Goal: Navigation & Orientation: Locate item on page

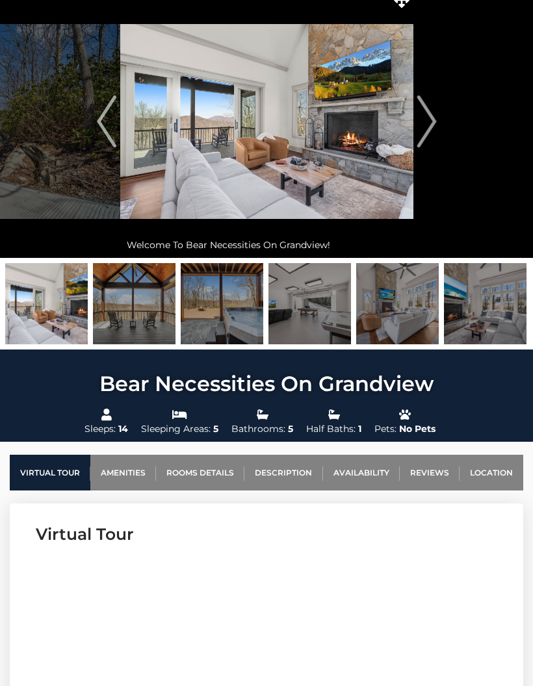
scroll to position [54, 0]
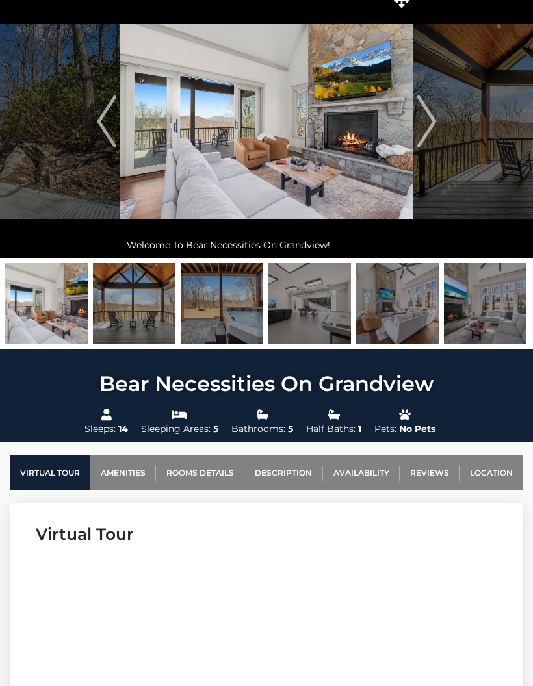
click at [495, 477] on link "Location" at bounding box center [492, 473] width 64 height 36
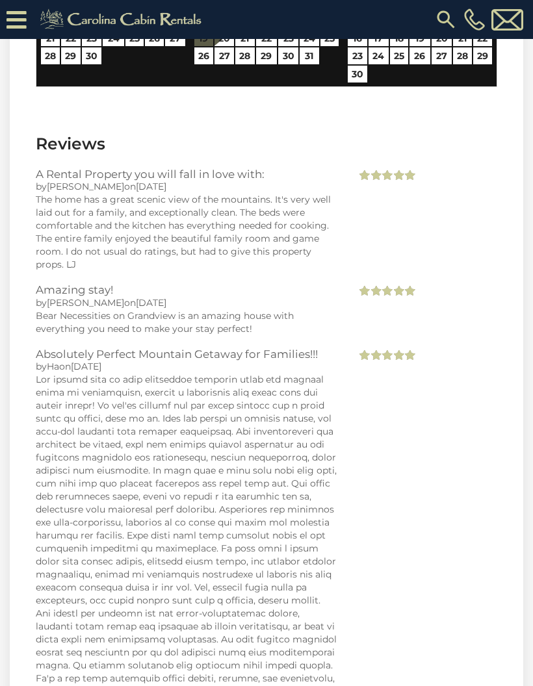
scroll to position [3780, 0]
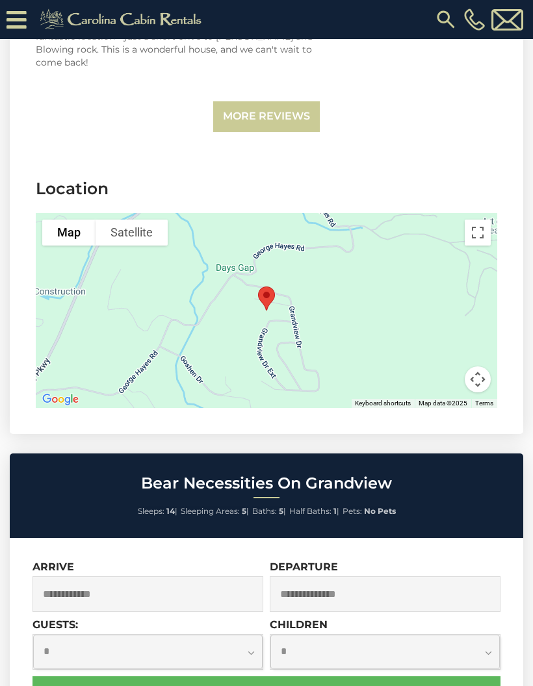
click at [482, 220] on button "Toggle fullscreen view" at bounding box center [478, 233] width 26 height 26
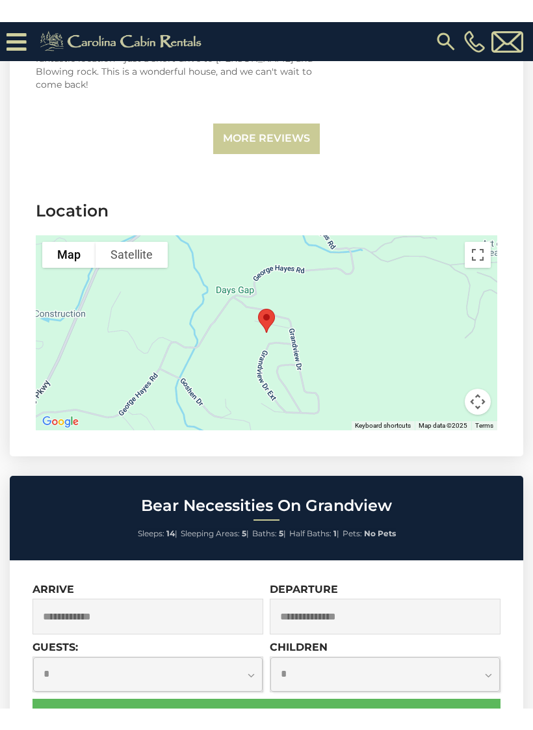
scroll to position [16, 0]
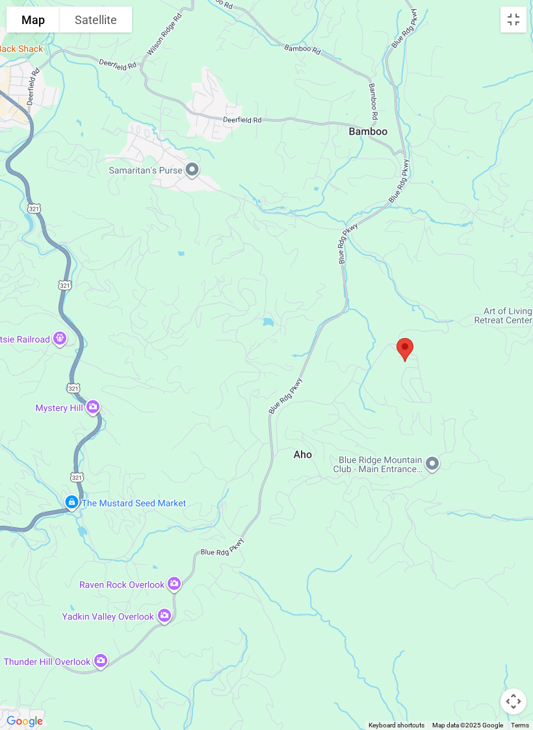
click at [518, 25] on button "Toggle fullscreen view" at bounding box center [513, 19] width 26 height 26
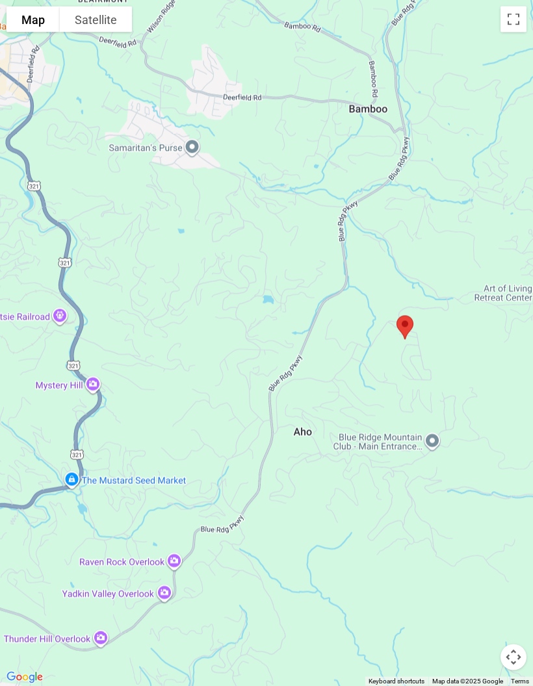
scroll to position [0, 0]
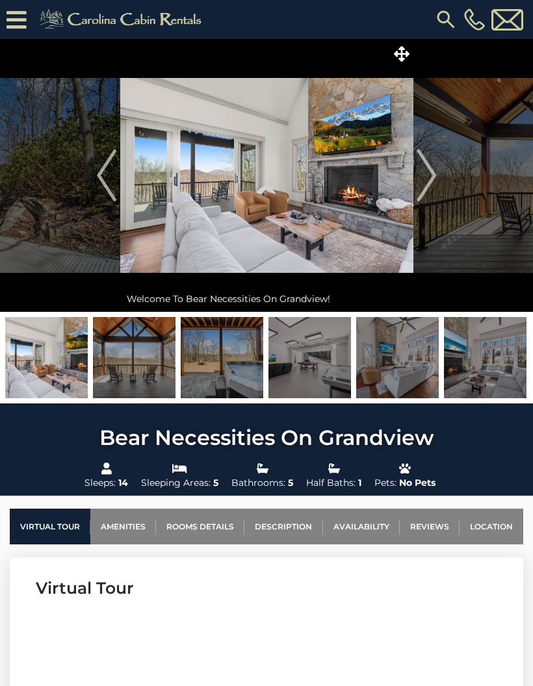
click at [372, 229] on img at bounding box center [266, 175] width 293 height 273
click at [406, 57] on icon at bounding box center [402, 54] width 16 height 16
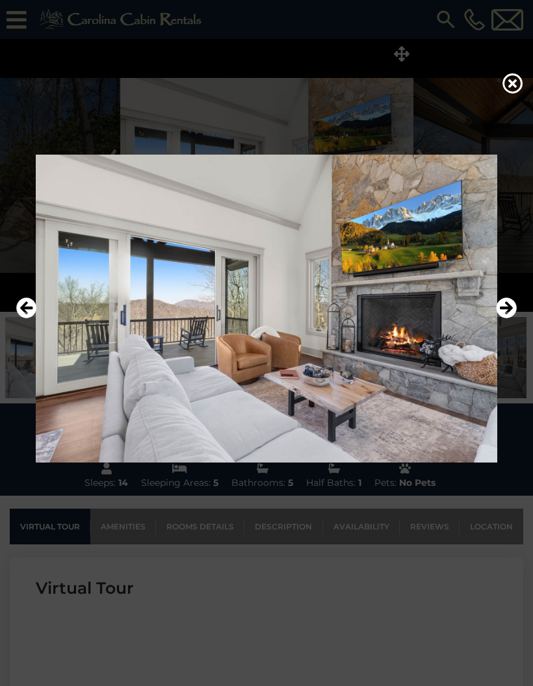
click at [510, 318] on icon "Next" at bounding box center [506, 308] width 21 height 21
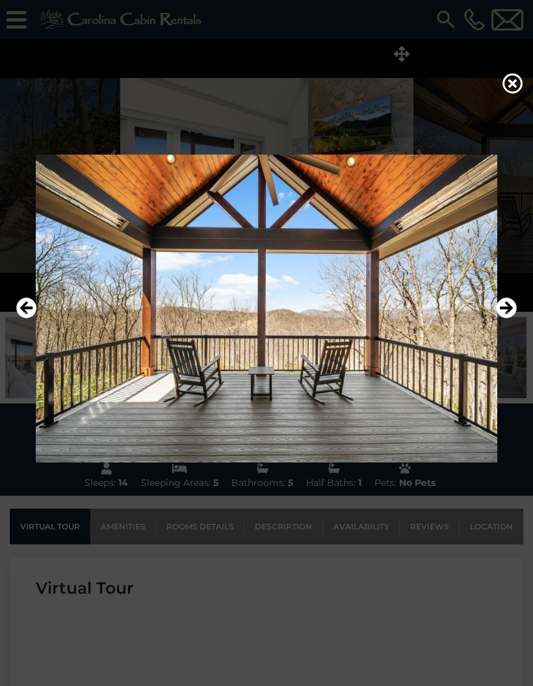
click at [512, 318] on icon "Next" at bounding box center [506, 308] width 21 height 21
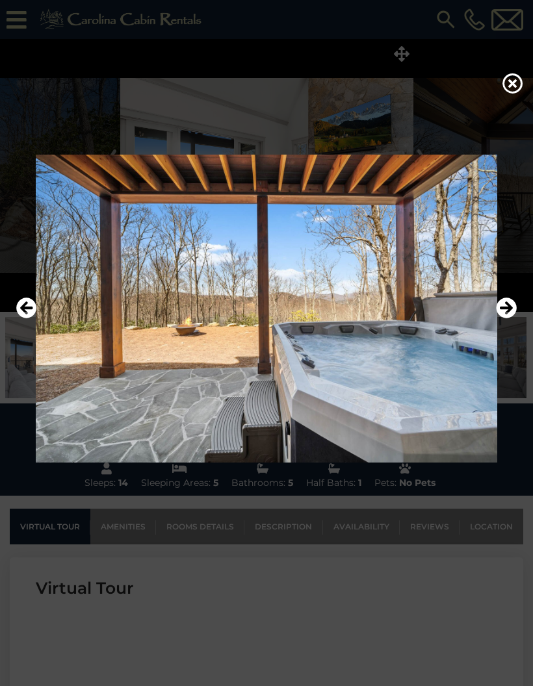
click at [510, 318] on icon "Next" at bounding box center [506, 308] width 21 height 21
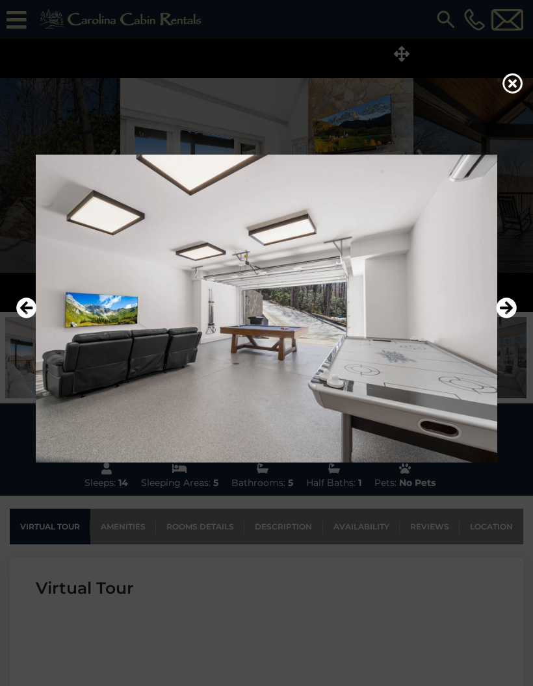
click at [512, 318] on icon "Next" at bounding box center [506, 308] width 21 height 21
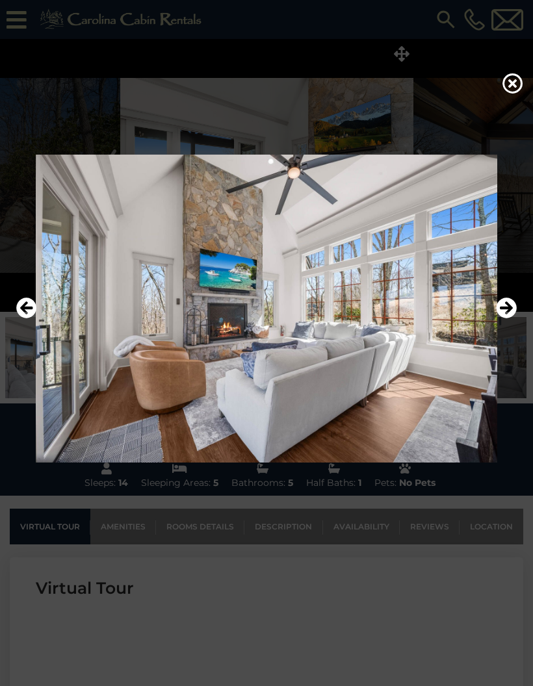
click at [510, 318] on icon "Next" at bounding box center [506, 308] width 21 height 21
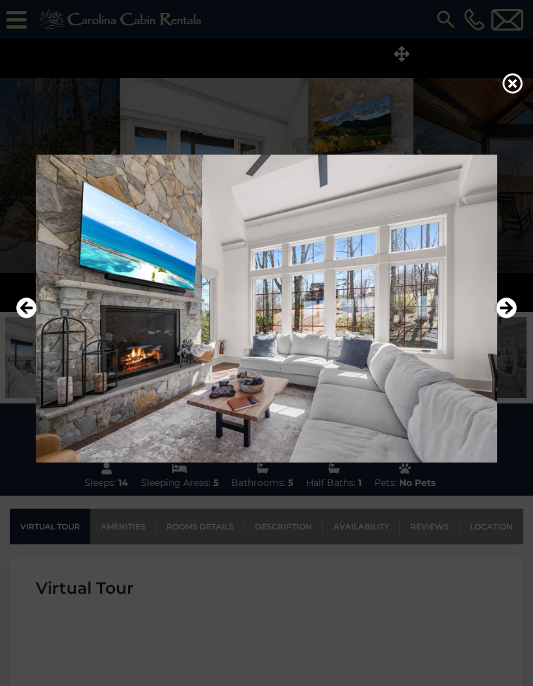
click at [512, 318] on icon "Next" at bounding box center [506, 308] width 21 height 21
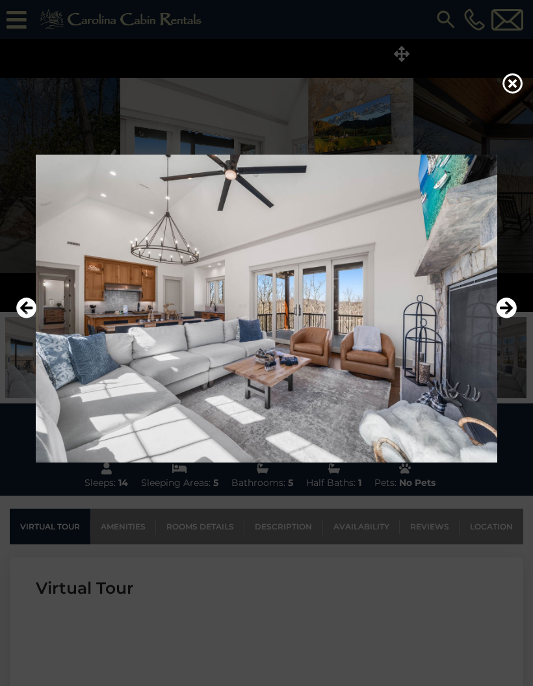
click at [507, 318] on icon "Next" at bounding box center [506, 308] width 21 height 21
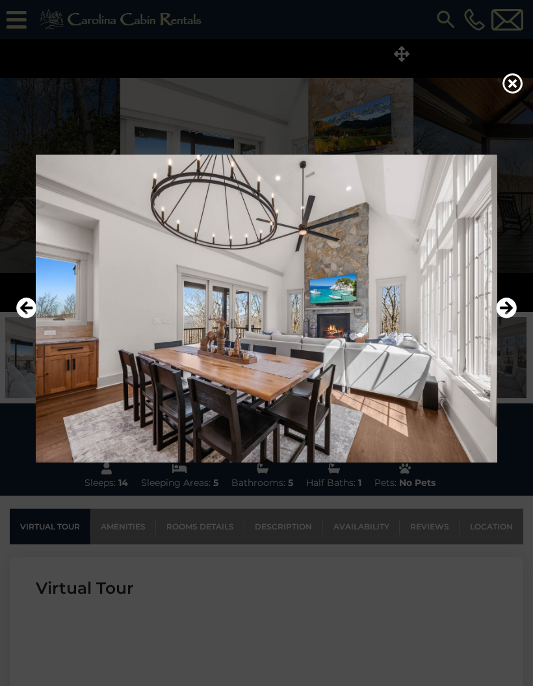
click at [508, 318] on icon "Next" at bounding box center [506, 308] width 21 height 21
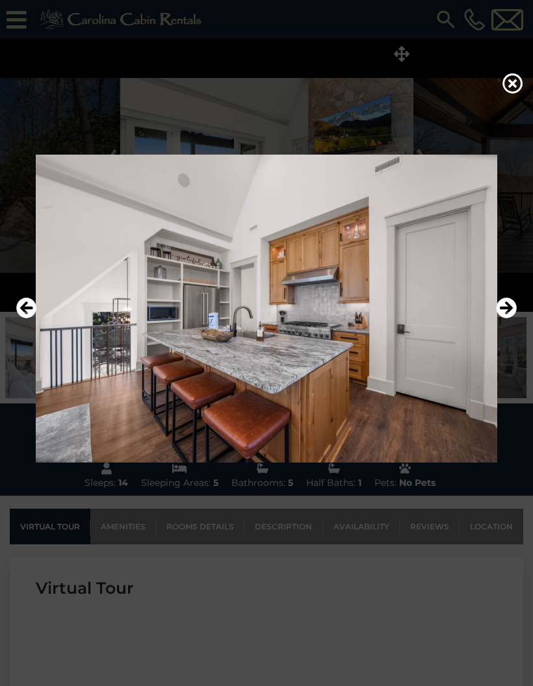
click at [505, 318] on icon "Next" at bounding box center [506, 308] width 21 height 21
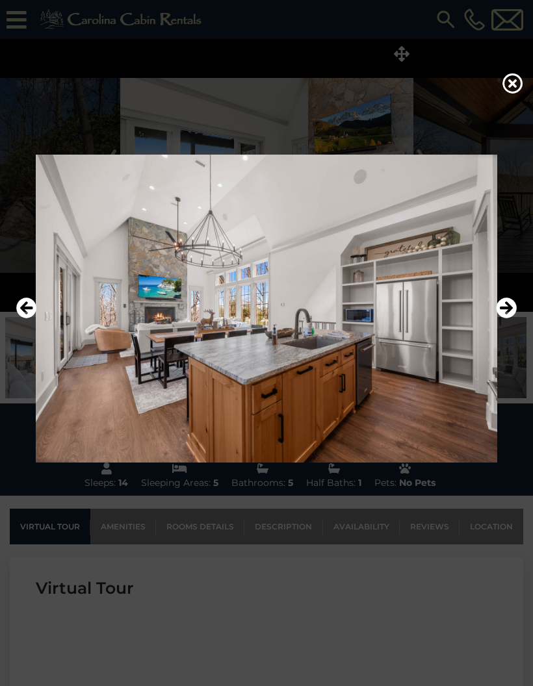
click at [512, 318] on icon "Next" at bounding box center [506, 308] width 21 height 21
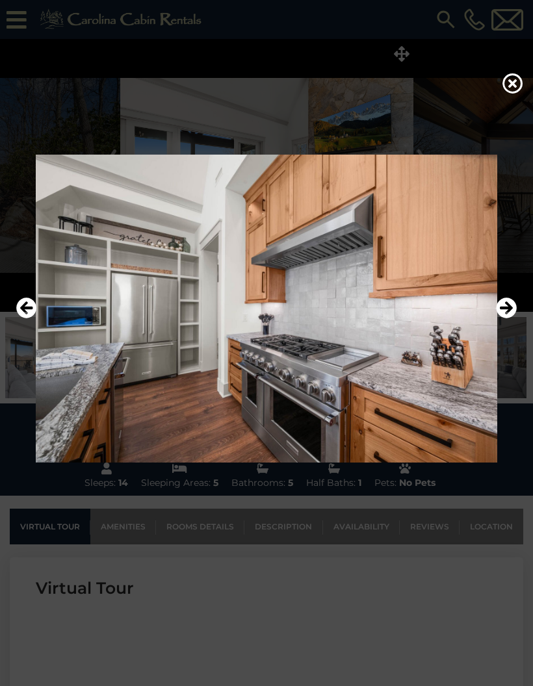
click at [509, 318] on icon "Next" at bounding box center [506, 308] width 21 height 21
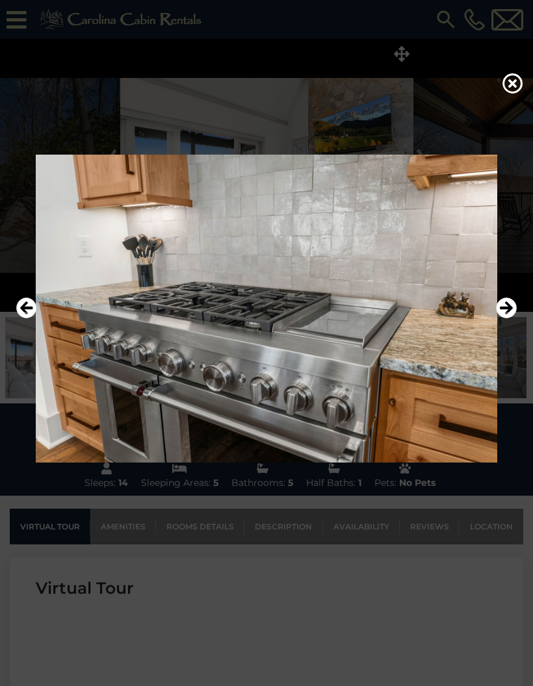
click at [504, 318] on icon "Next" at bounding box center [506, 308] width 21 height 21
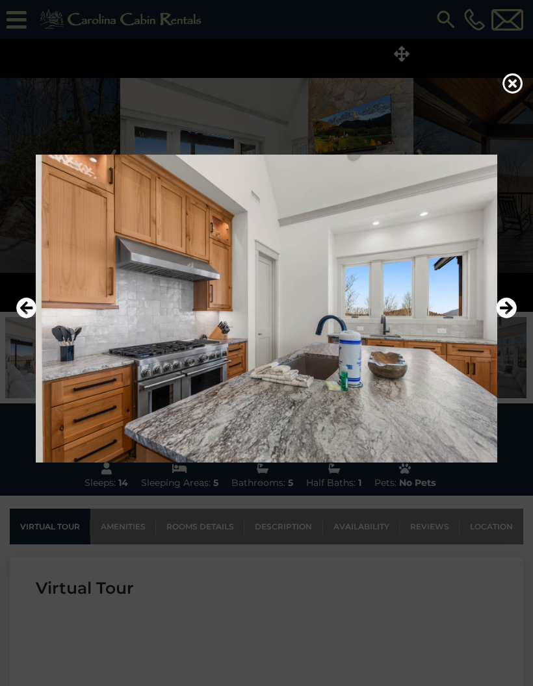
click at [501, 318] on icon "Next" at bounding box center [506, 308] width 21 height 21
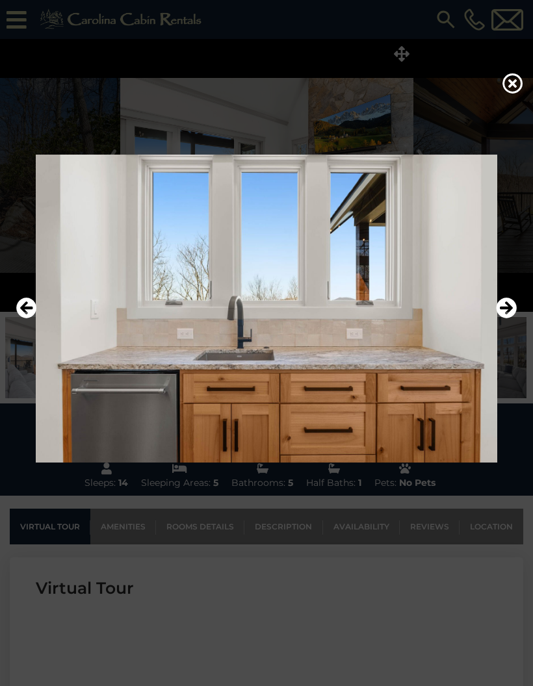
click at [500, 318] on icon "Next" at bounding box center [506, 308] width 21 height 21
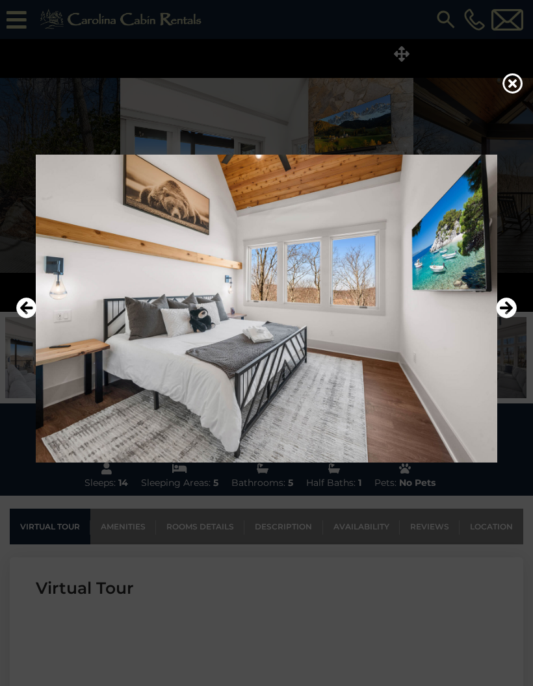
click at [506, 318] on icon "Next" at bounding box center [506, 308] width 21 height 21
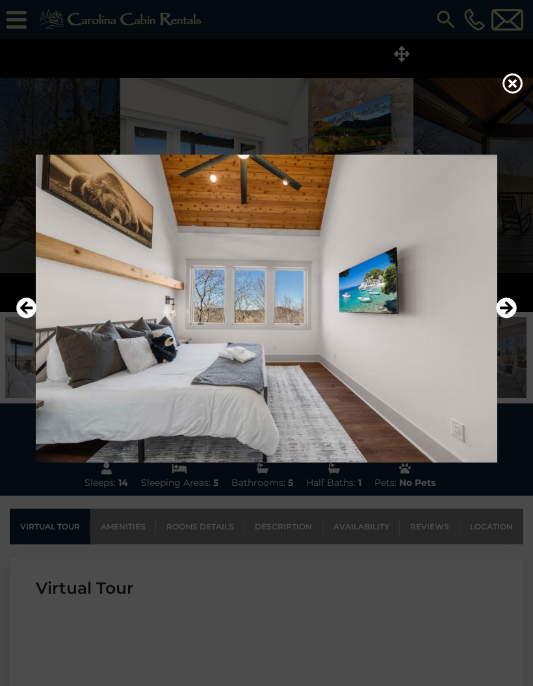
click at [510, 318] on icon "Next" at bounding box center [506, 308] width 21 height 21
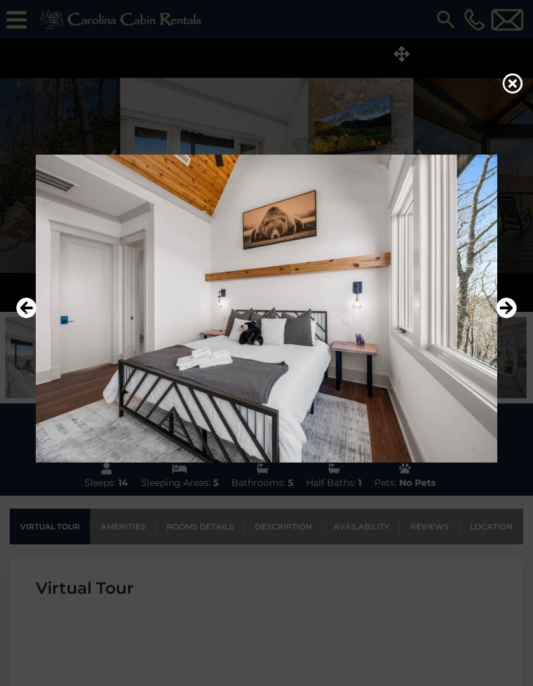
click at [510, 318] on icon "Next" at bounding box center [506, 308] width 21 height 21
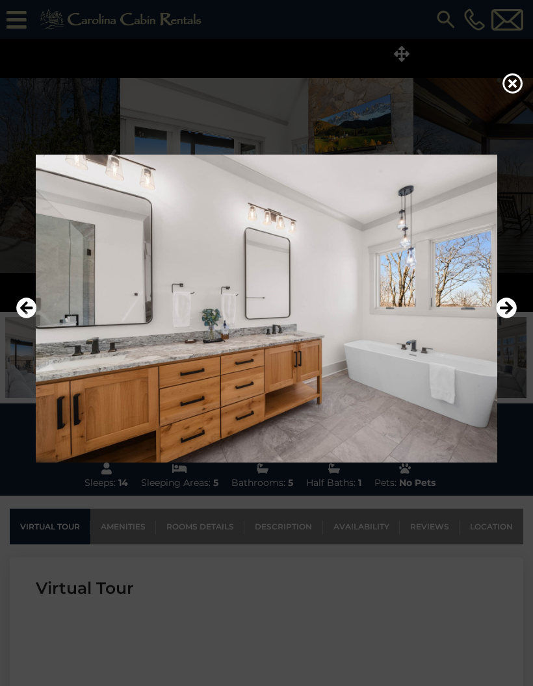
click at [509, 318] on icon "Next" at bounding box center [506, 308] width 21 height 21
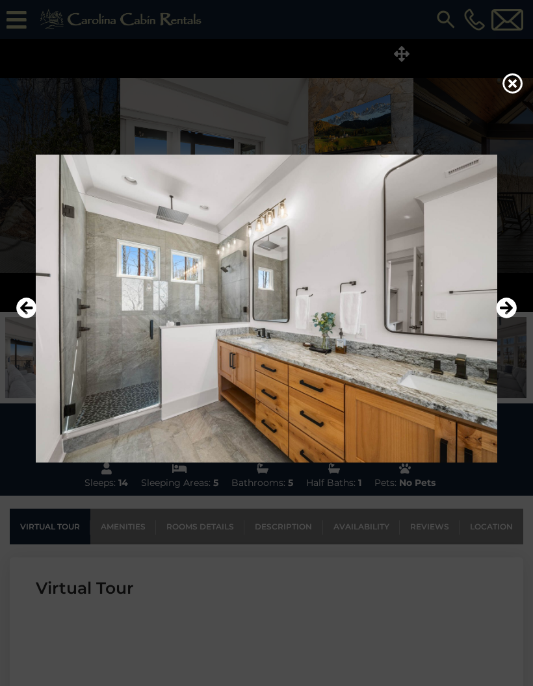
click at [511, 318] on icon "Next" at bounding box center [506, 308] width 21 height 21
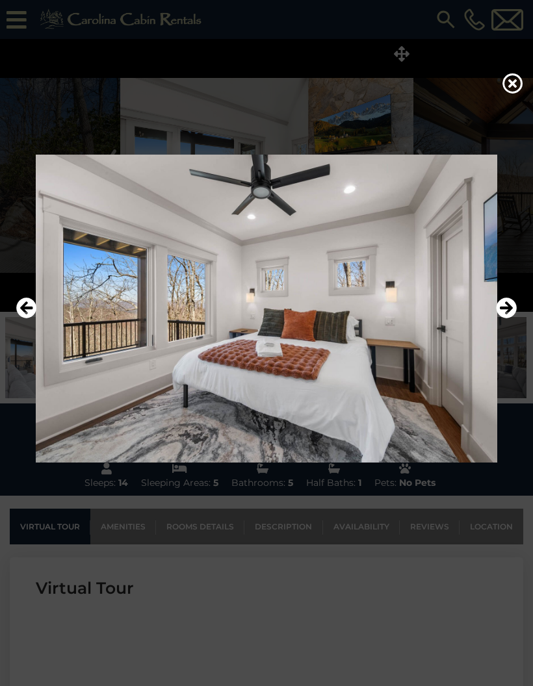
click at [508, 318] on icon "Next" at bounding box center [506, 308] width 21 height 21
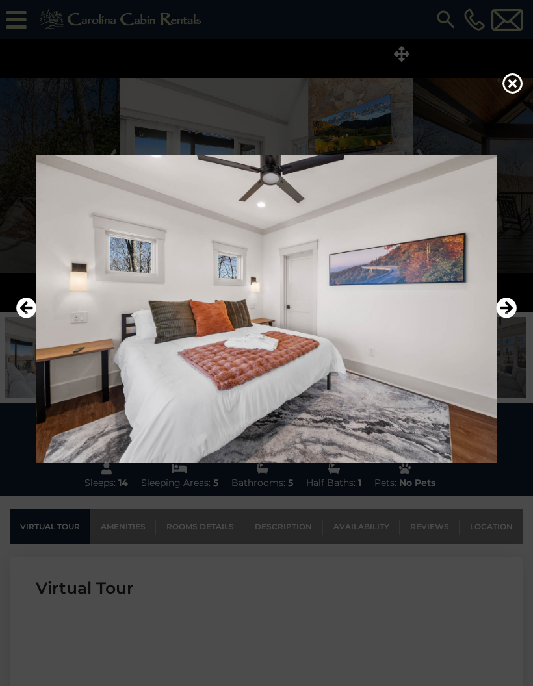
click at [504, 318] on icon "Next" at bounding box center [506, 308] width 21 height 21
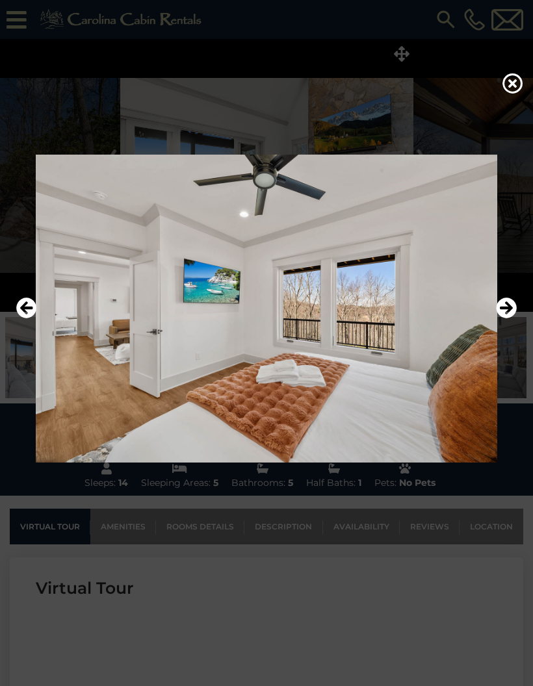
click at [505, 318] on icon "Next" at bounding box center [506, 308] width 21 height 21
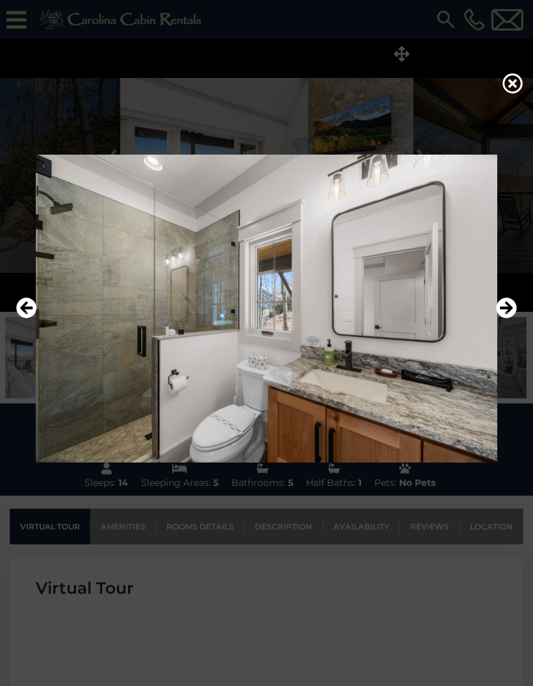
click at [501, 318] on icon "Next" at bounding box center [506, 308] width 21 height 21
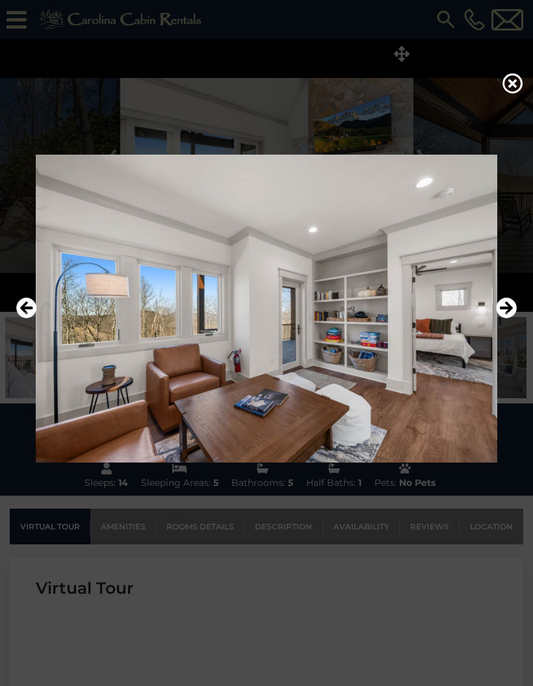
click at [500, 318] on icon "Next" at bounding box center [506, 308] width 21 height 21
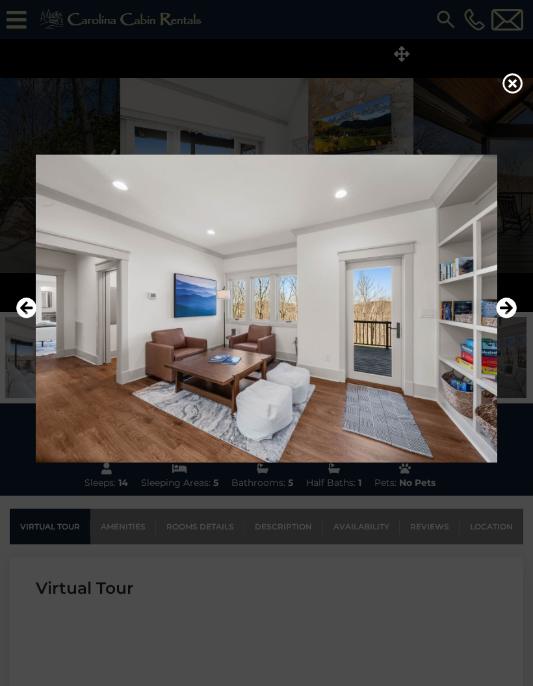
click at [499, 318] on icon "Next" at bounding box center [506, 308] width 21 height 21
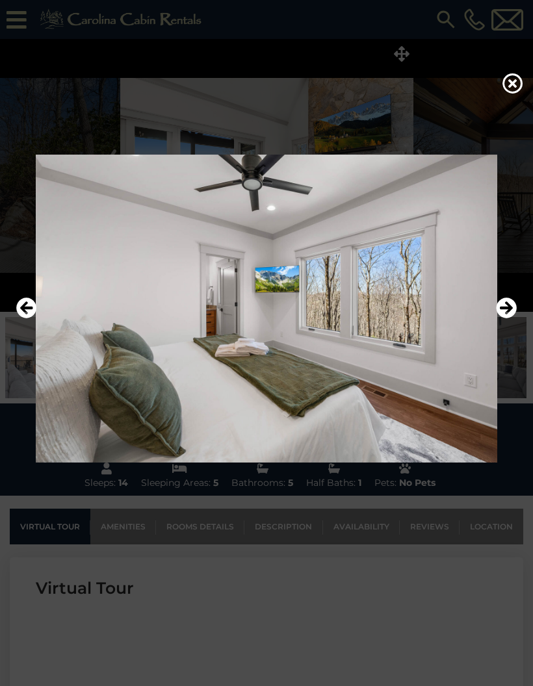
click at [500, 318] on icon "Next" at bounding box center [506, 308] width 21 height 21
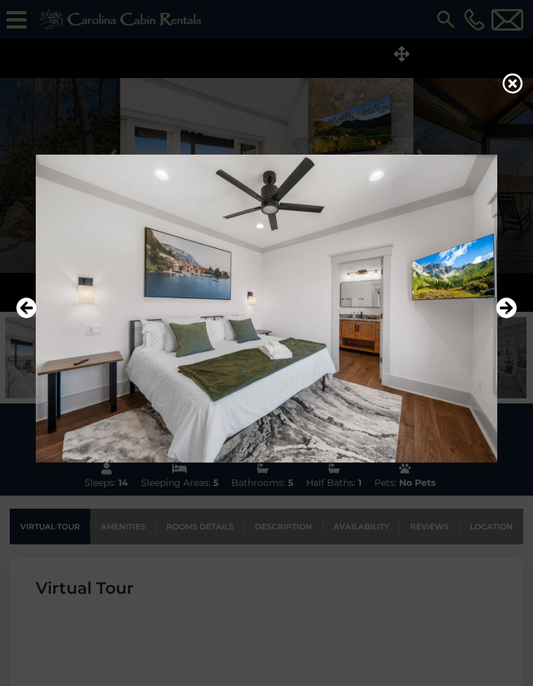
click at [497, 318] on icon "Next" at bounding box center [506, 308] width 21 height 21
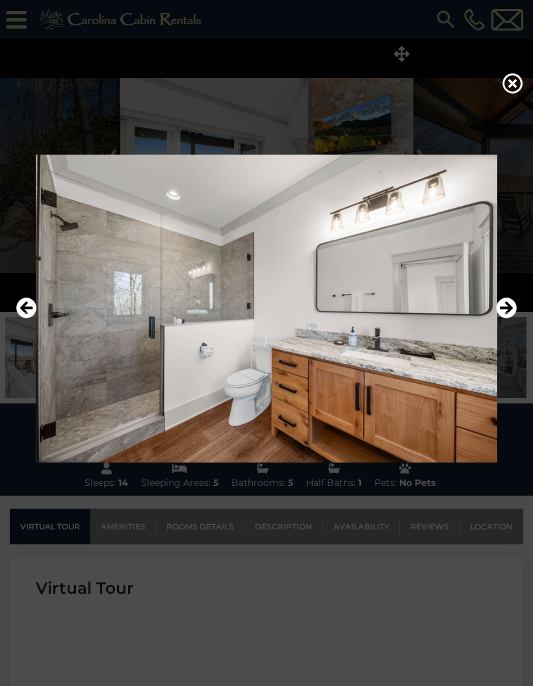
click at [498, 318] on icon "Next" at bounding box center [506, 308] width 21 height 21
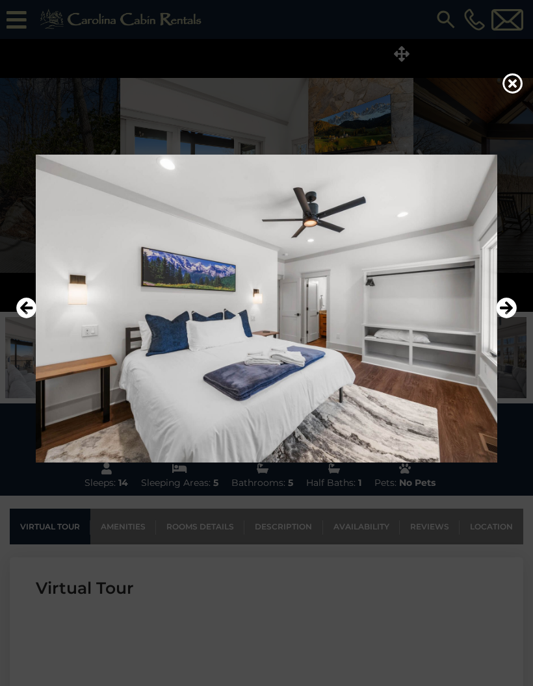
click at [493, 333] on img at bounding box center [266, 309] width 507 height 308
click at [509, 318] on icon "Next" at bounding box center [506, 308] width 21 height 21
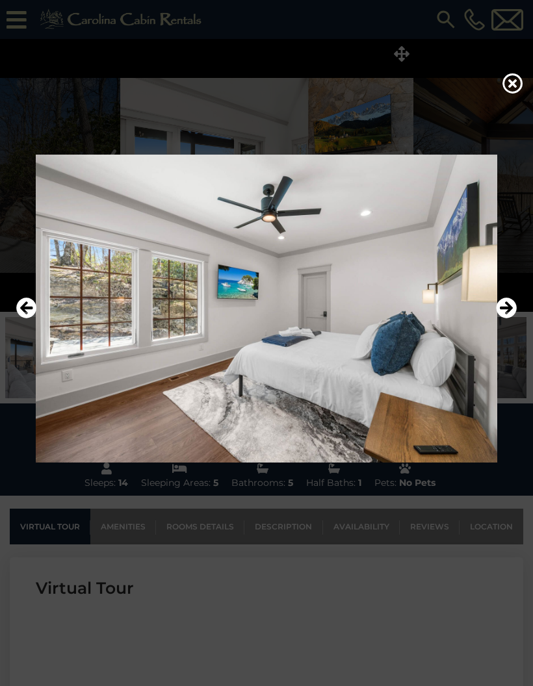
click at [511, 318] on icon "Next" at bounding box center [506, 308] width 21 height 21
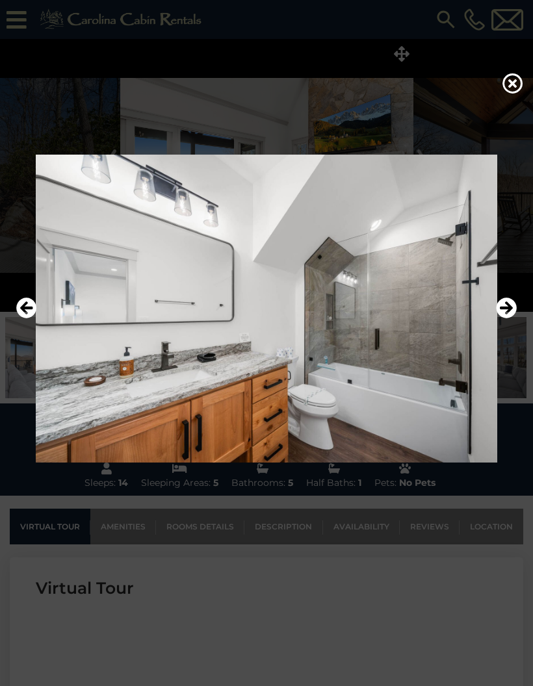
click at [511, 318] on icon "Next" at bounding box center [506, 308] width 21 height 21
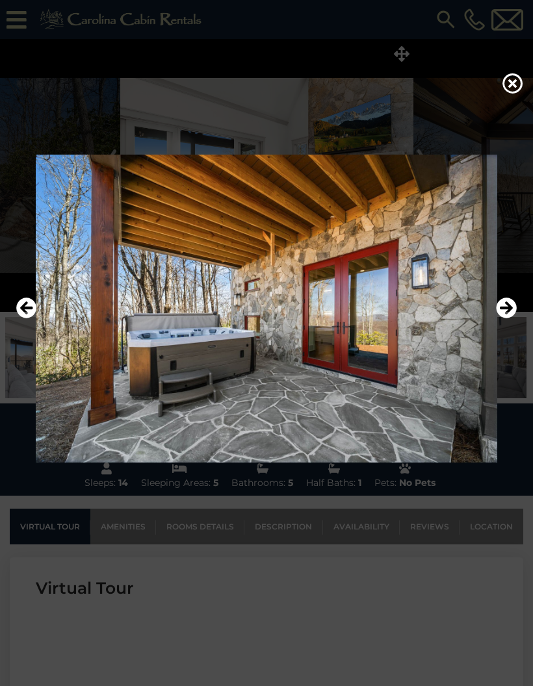
click at [514, 318] on icon "Next" at bounding box center [506, 308] width 21 height 21
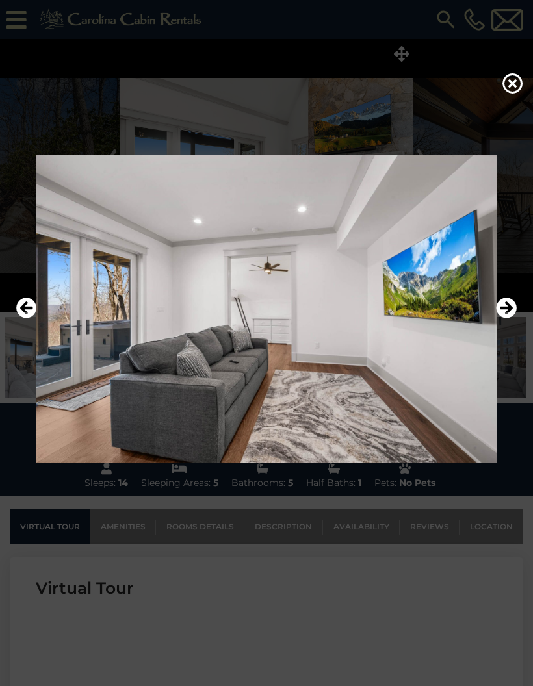
click at [511, 318] on icon "Next" at bounding box center [506, 308] width 21 height 21
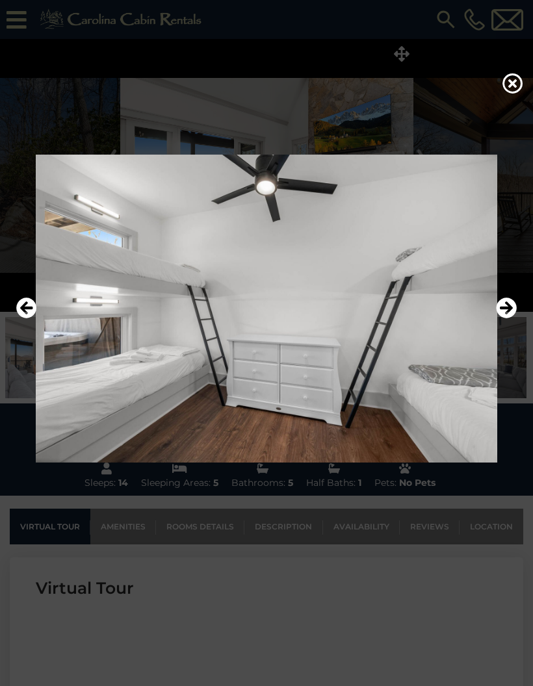
click at [509, 318] on icon "Next" at bounding box center [506, 308] width 21 height 21
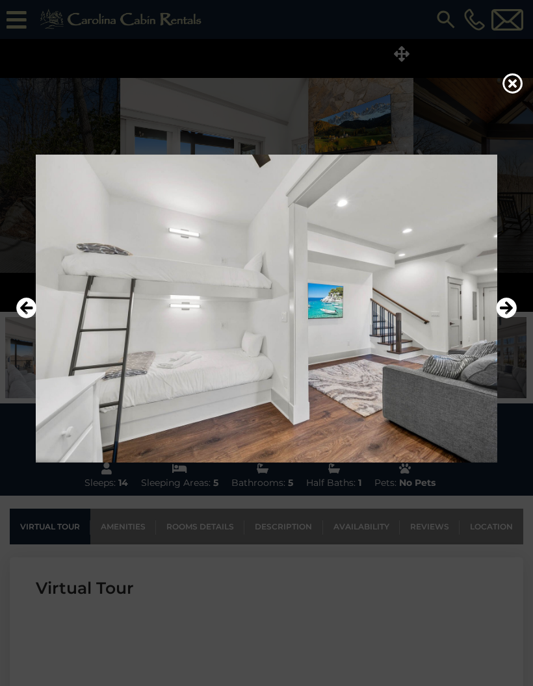
click at [510, 318] on icon "Next" at bounding box center [506, 308] width 21 height 21
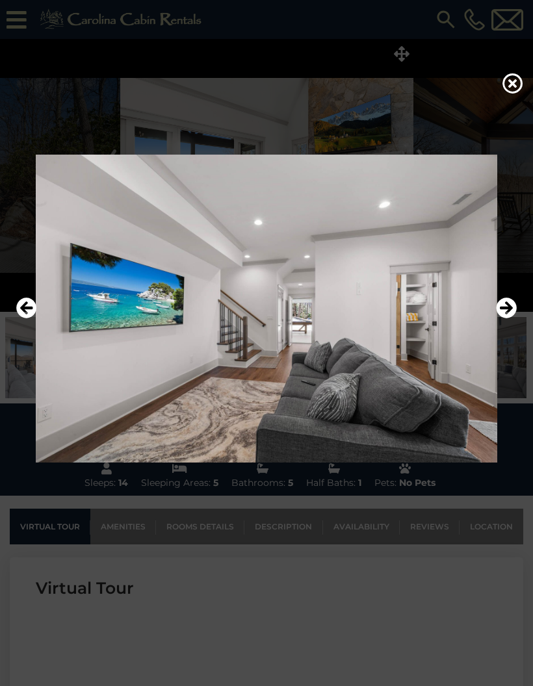
click at [507, 318] on icon "Next" at bounding box center [506, 308] width 21 height 21
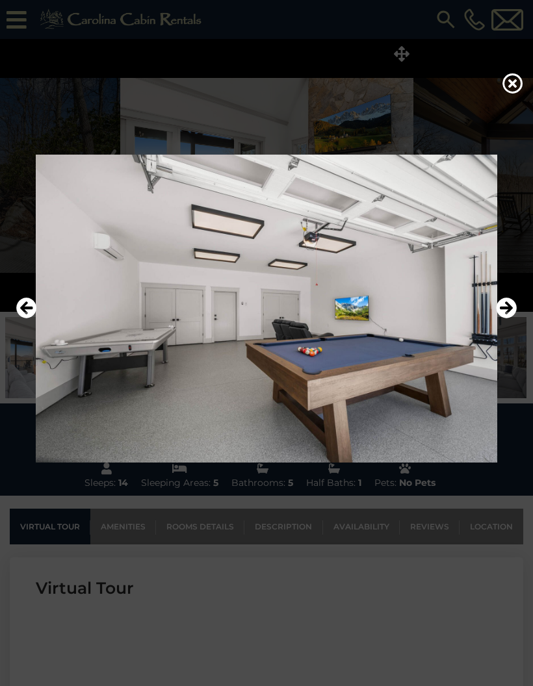
click at [508, 318] on icon "Next" at bounding box center [506, 308] width 21 height 21
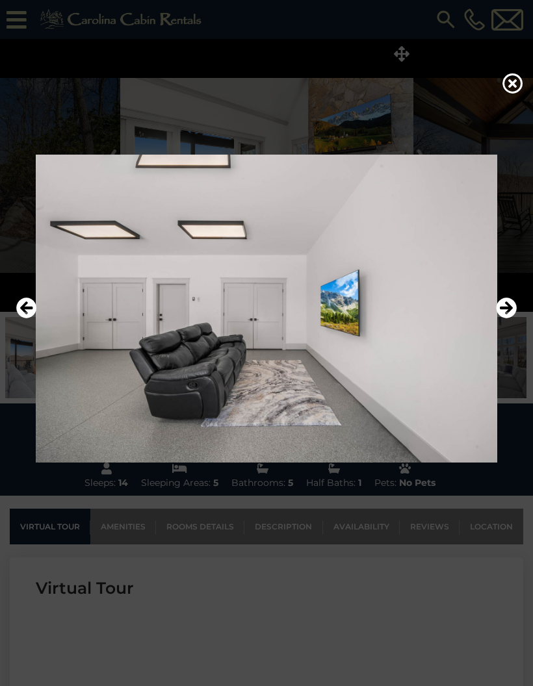
click at [508, 318] on icon "Next" at bounding box center [506, 308] width 21 height 21
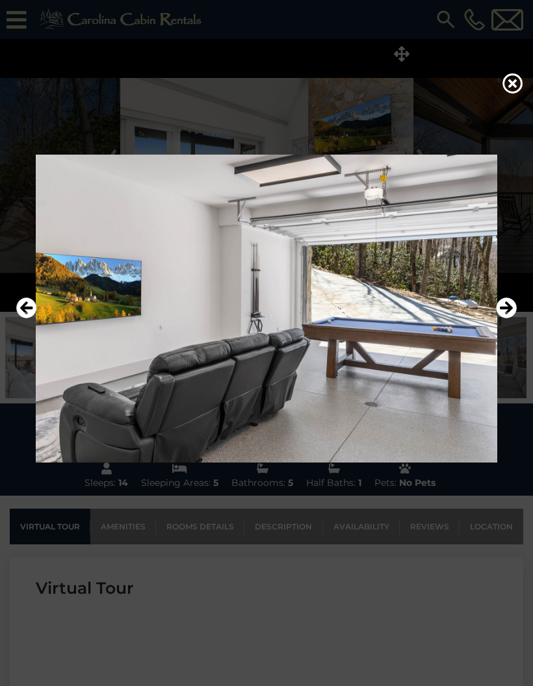
click at [510, 318] on icon "Next" at bounding box center [506, 308] width 21 height 21
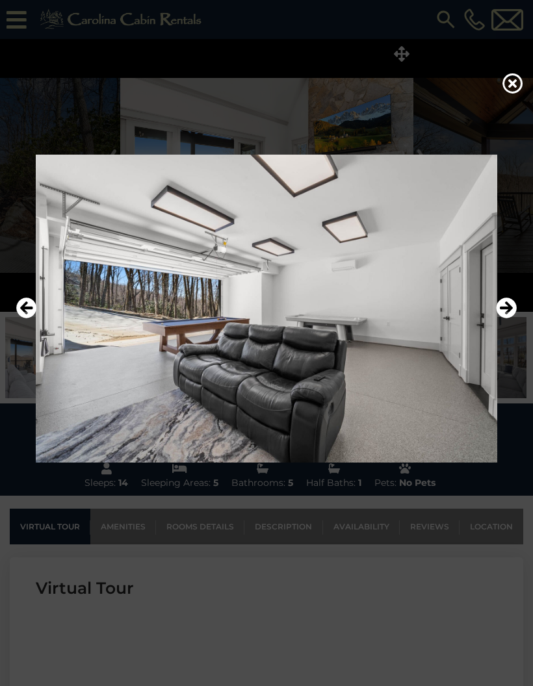
click at [507, 318] on icon "Next" at bounding box center [506, 308] width 21 height 21
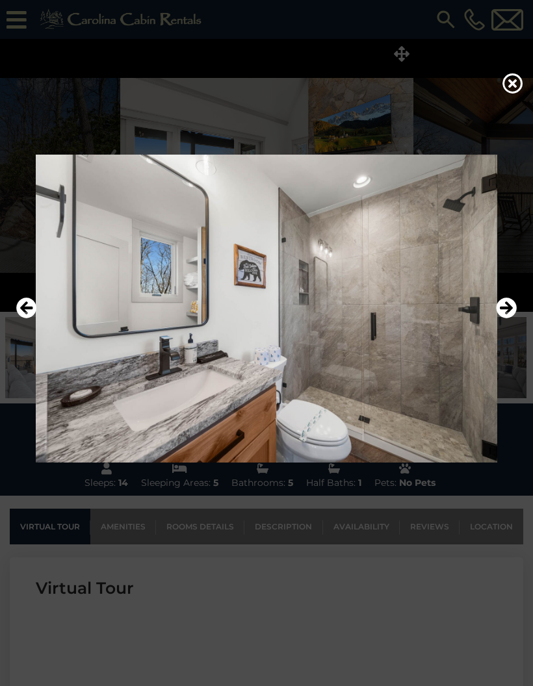
click at [510, 318] on icon "Next" at bounding box center [506, 308] width 21 height 21
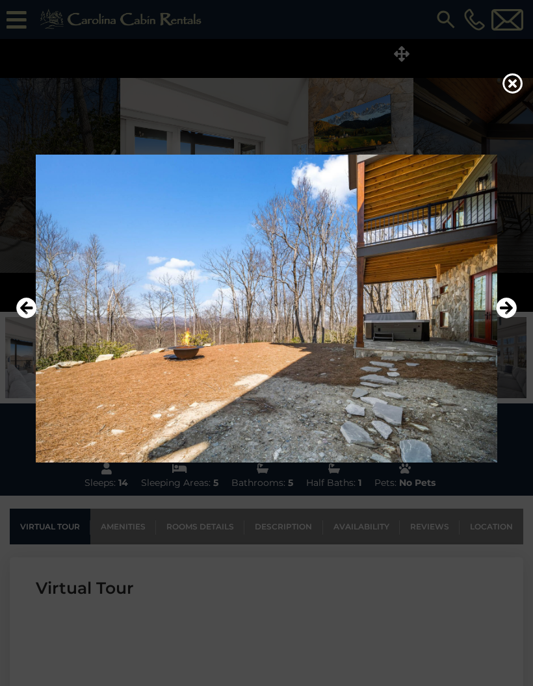
click at [509, 318] on icon "Next" at bounding box center [506, 308] width 21 height 21
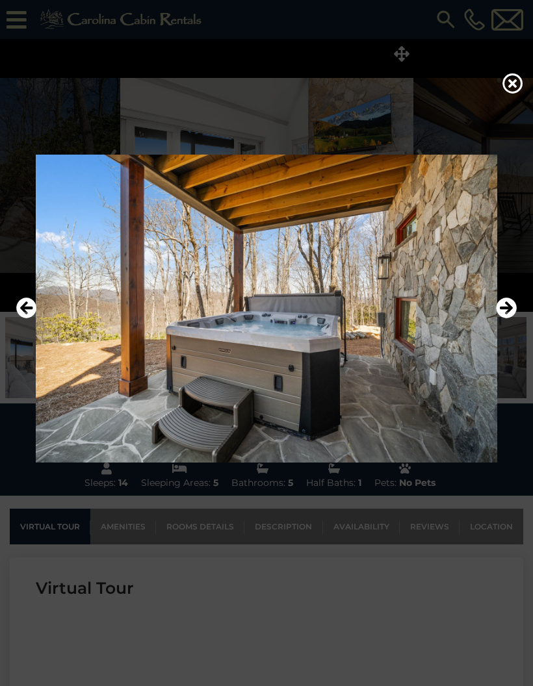
click at [509, 318] on icon "Next" at bounding box center [506, 308] width 21 height 21
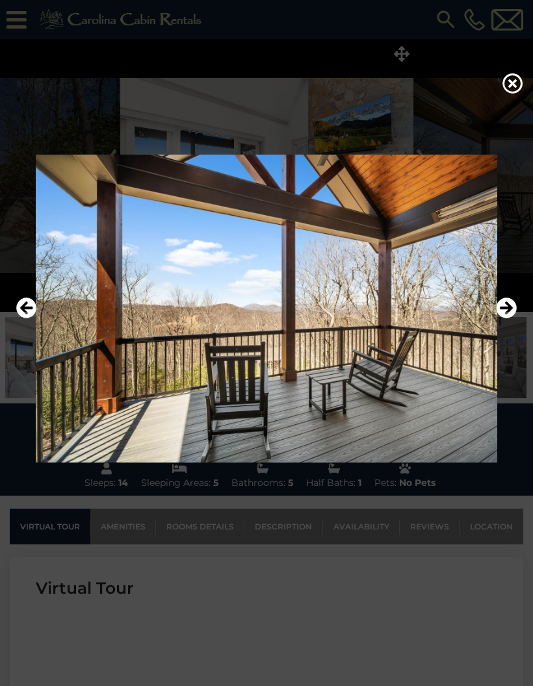
click at [513, 318] on icon "Next" at bounding box center [506, 308] width 21 height 21
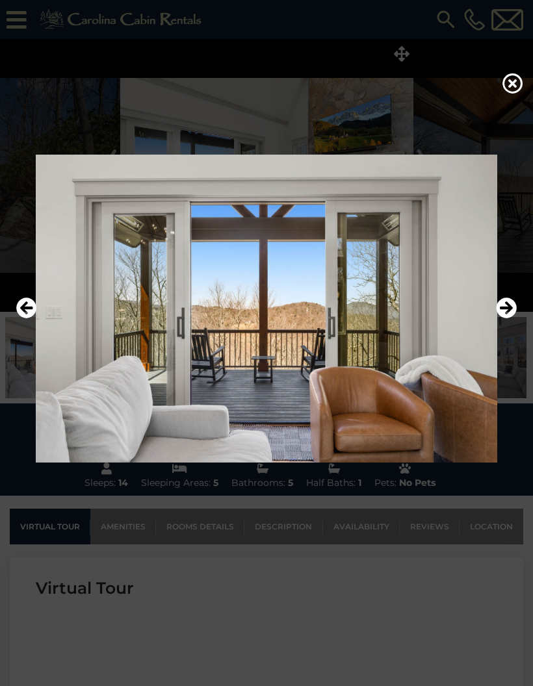
click at [506, 318] on icon "Next" at bounding box center [506, 308] width 21 height 21
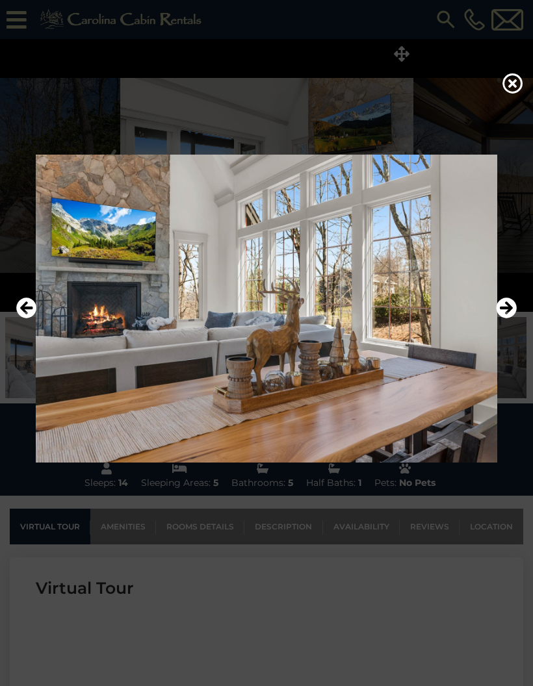
click at [504, 318] on icon "Next" at bounding box center [506, 308] width 21 height 21
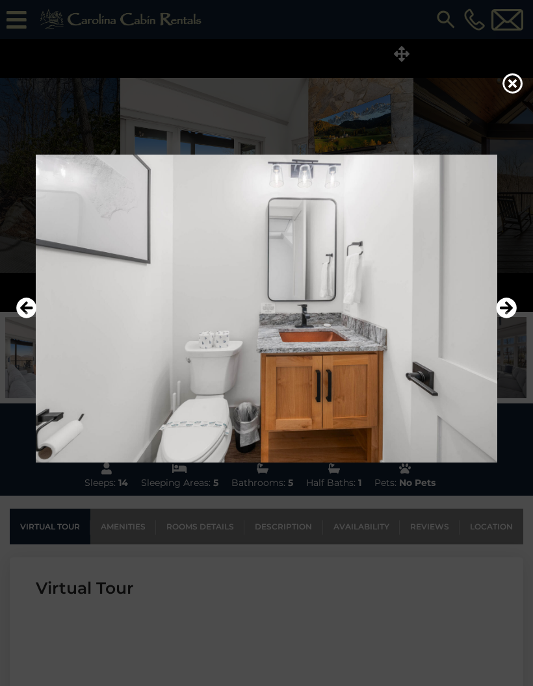
click at [508, 318] on icon "Next" at bounding box center [506, 308] width 21 height 21
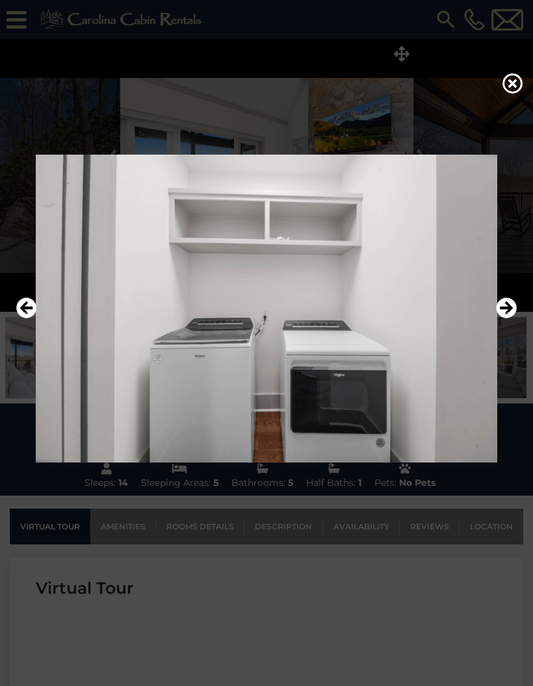
click at [506, 318] on icon "Next" at bounding box center [506, 308] width 21 height 21
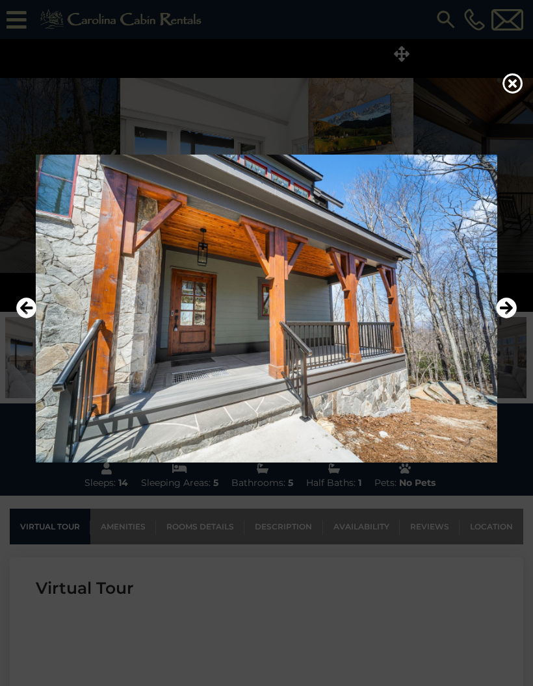
click at [509, 318] on icon "Next" at bounding box center [506, 308] width 21 height 21
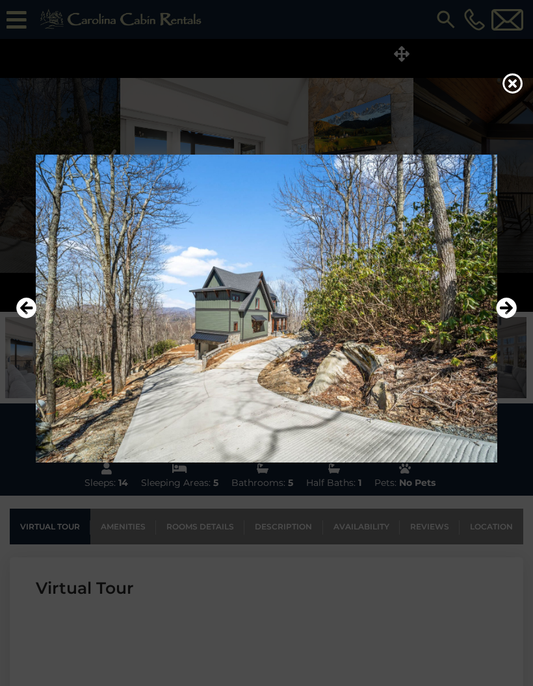
scroll to position [17, 0]
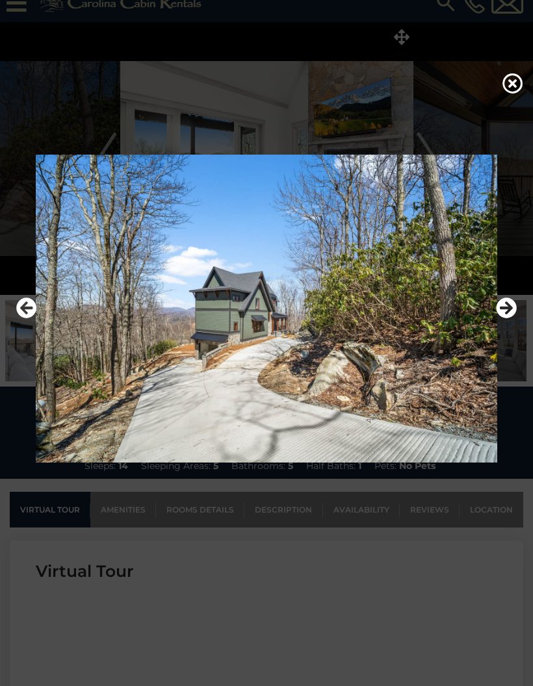
click at [506, 318] on icon "Next" at bounding box center [506, 308] width 21 height 21
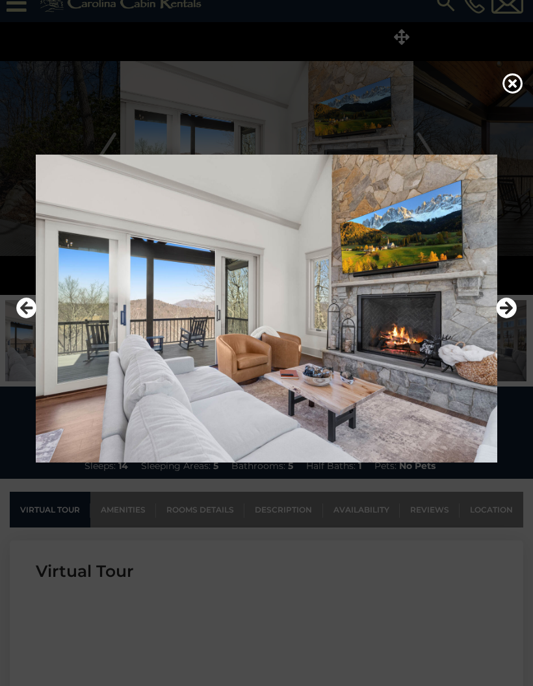
click at [29, 318] on icon "Previous" at bounding box center [26, 308] width 21 height 21
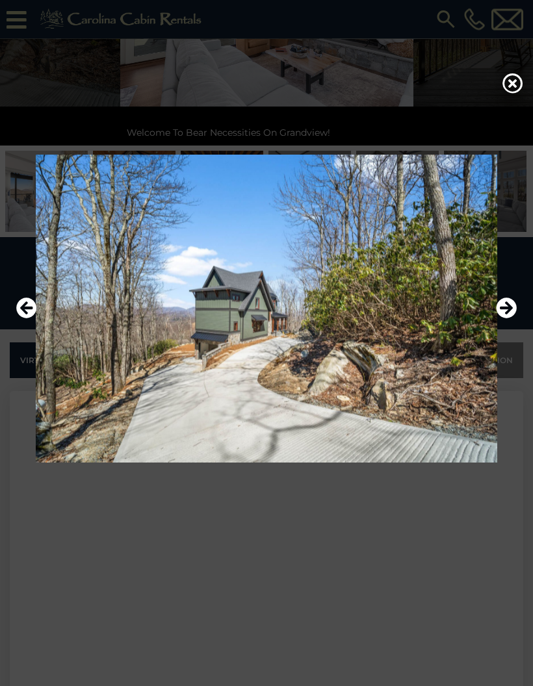
scroll to position [194, 0]
click at [509, 318] on icon "Next" at bounding box center [506, 308] width 21 height 21
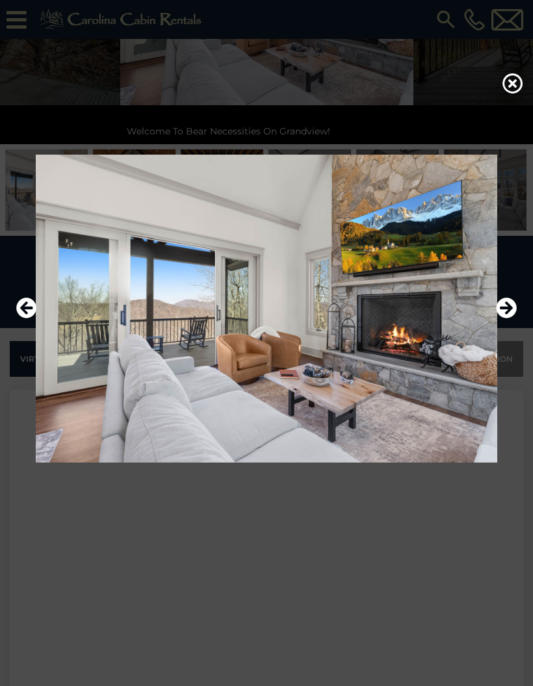
click at [509, 318] on icon "Next" at bounding box center [506, 308] width 21 height 21
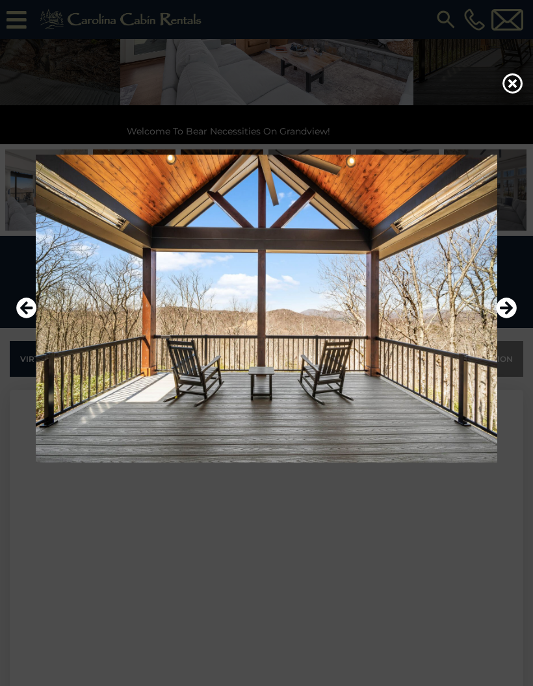
click at [508, 318] on icon "Next" at bounding box center [506, 308] width 21 height 21
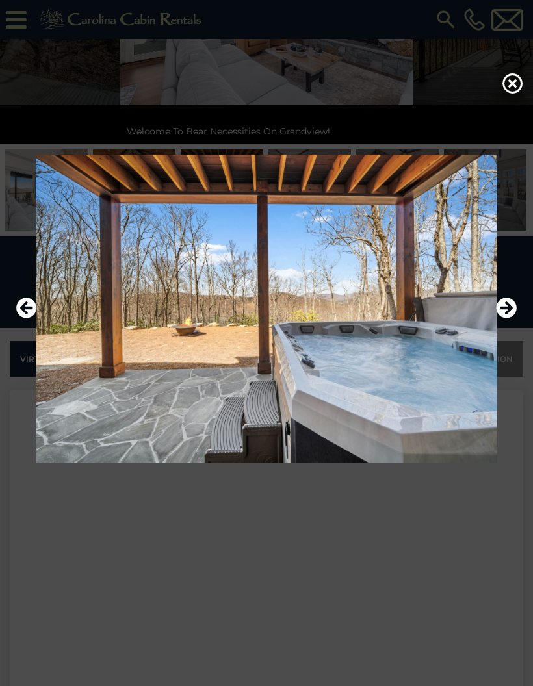
click at [29, 318] on icon "Previous" at bounding box center [26, 308] width 21 height 21
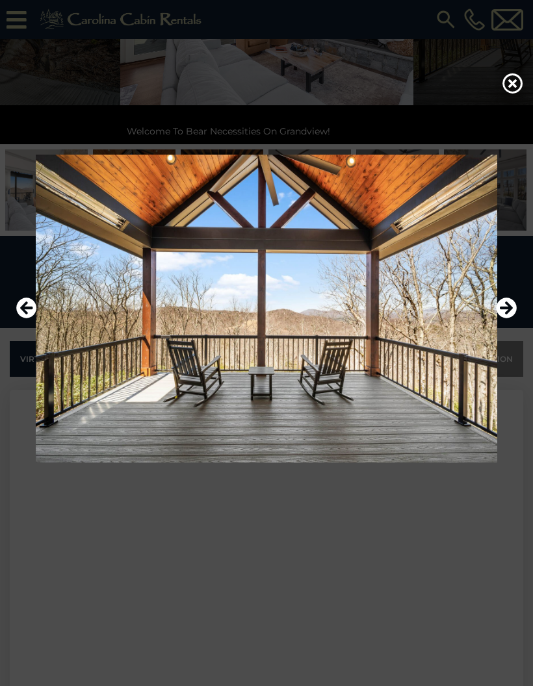
click at [25, 318] on icon "Previous" at bounding box center [26, 308] width 21 height 21
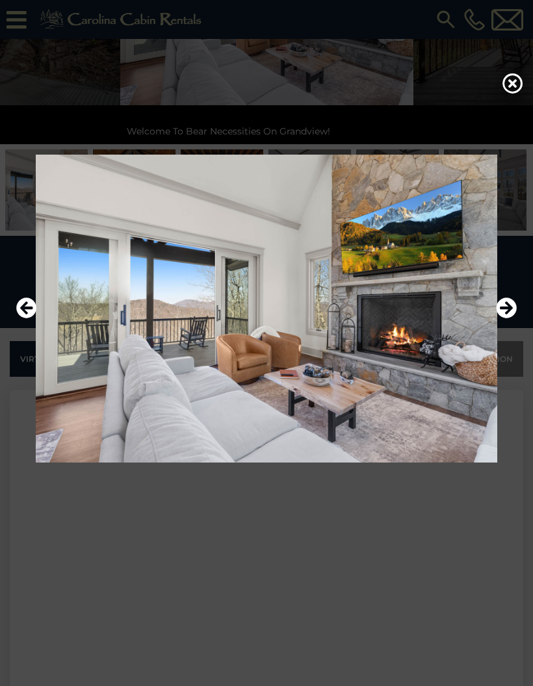
scroll to position [246, 0]
